Goal: Check status

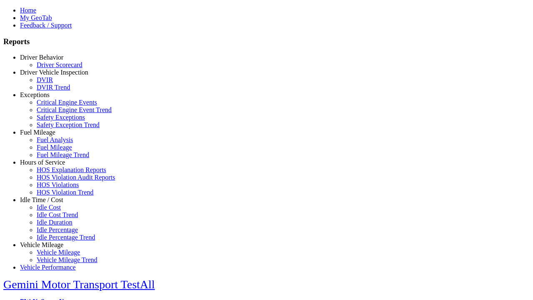
click at [48, 98] on link "Exceptions" at bounding box center [35, 94] width 30 height 7
click at [54, 106] on link "Critical Engine Events" at bounding box center [67, 102] width 60 height 7
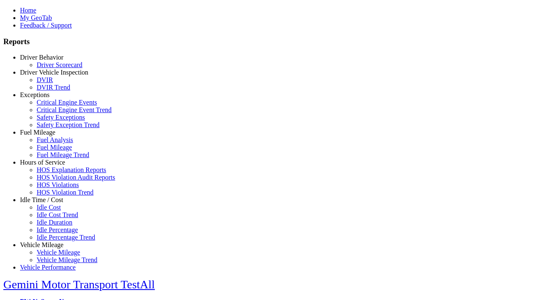
type input "**********"
